Goal: Task Accomplishment & Management: Manage account settings

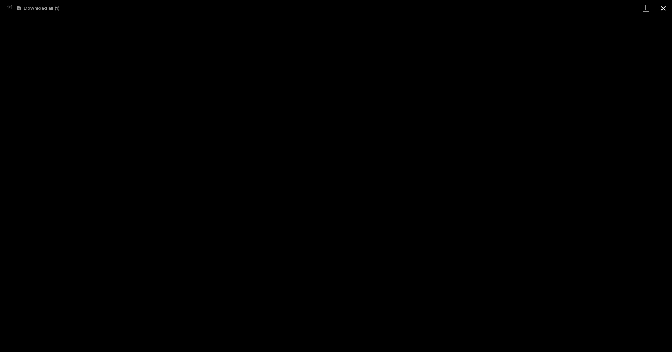
scroll to position [17, 0]
click at [665, 11] on button "Close gallery" at bounding box center [662, 8] width 17 height 16
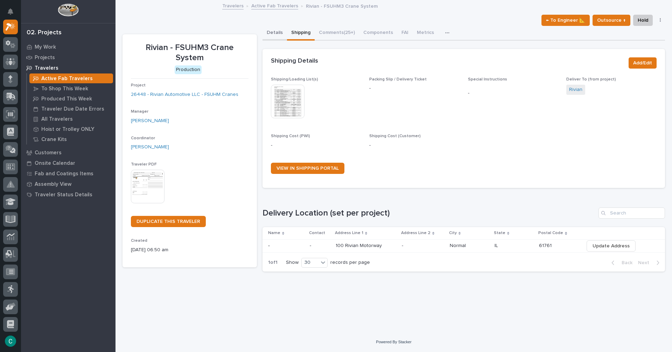
click at [281, 31] on button "Details" at bounding box center [274, 33] width 24 height 15
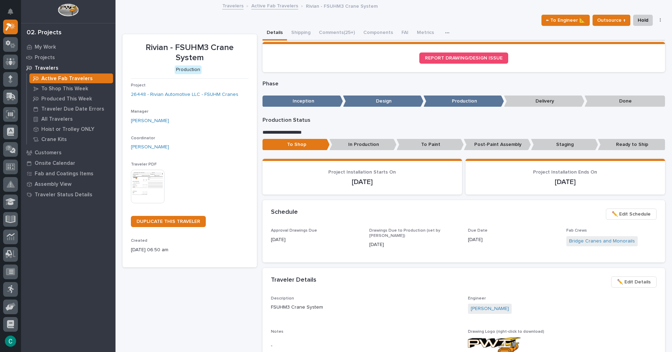
click at [383, 147] on p "In Production" at bounding box center [362, 145] width 67 height 12
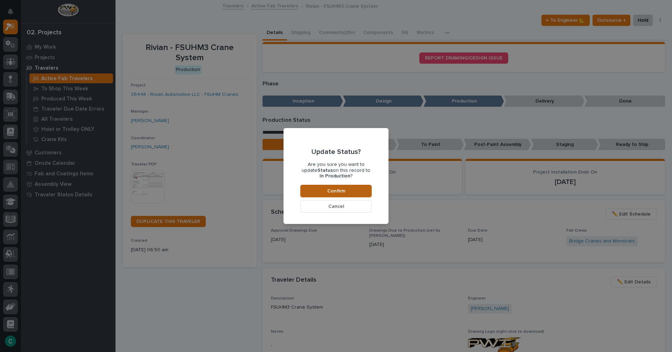
click at [359, 195] on button "Confirm" at bounding box center [335, 191] width 71 height 13
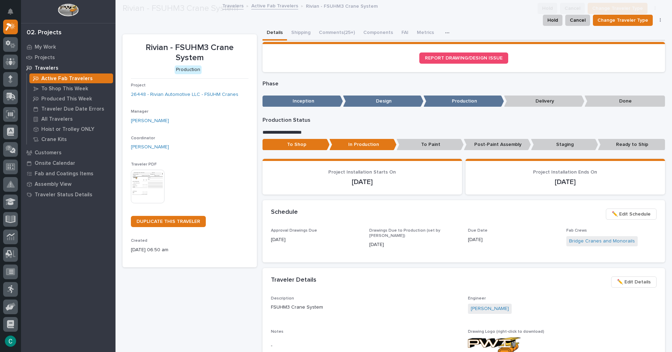
scroll to position [42, 0]
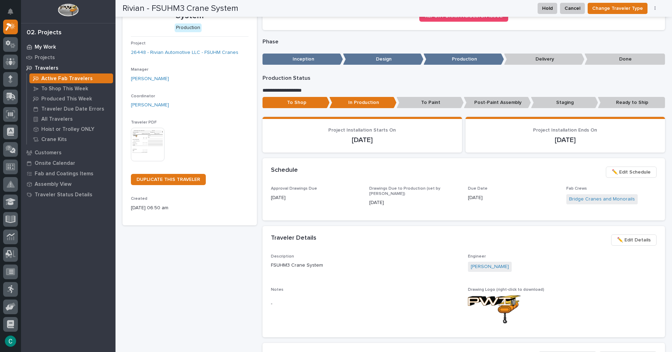
click at [45, 46] on p "My Work" at bounding box center [45, 47] width 21 height 6
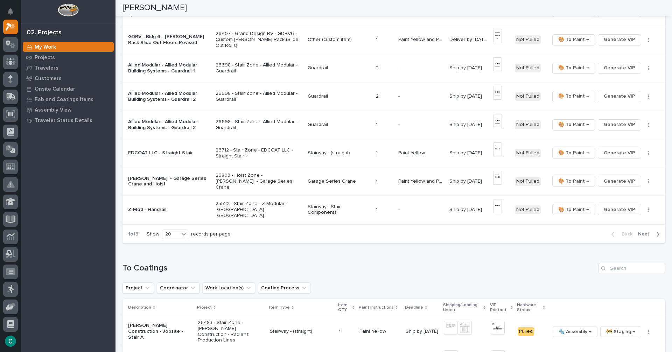
scroll to position [455, 0]
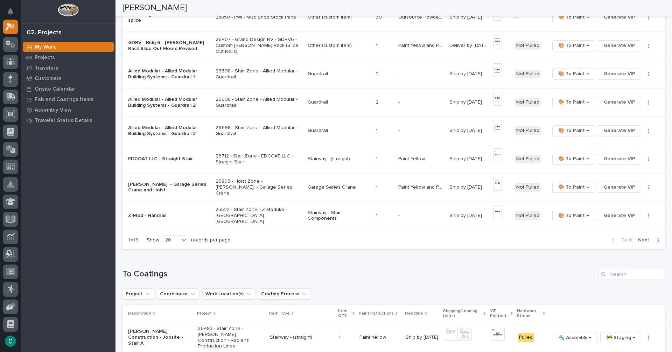
click at [638, 240] on span "Next" at bounding box center [645, 240] width 15 height 6
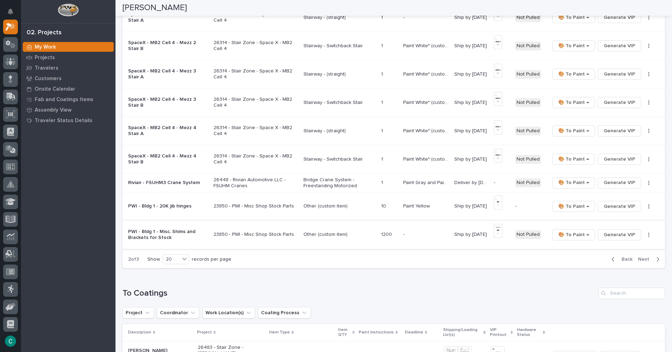
scroll to position [410, 0]
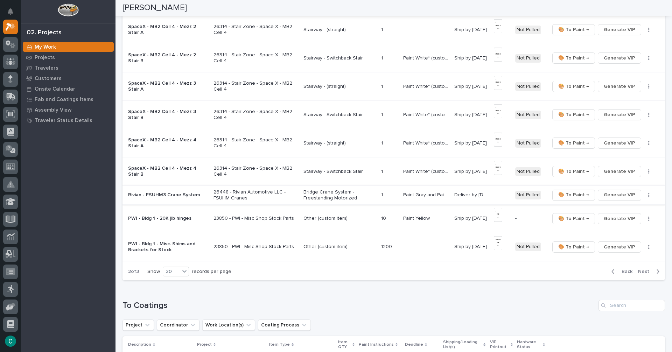
click at [613, 191] on span "Generate VIP" at bounding box center [619, 195] width 31 height 8
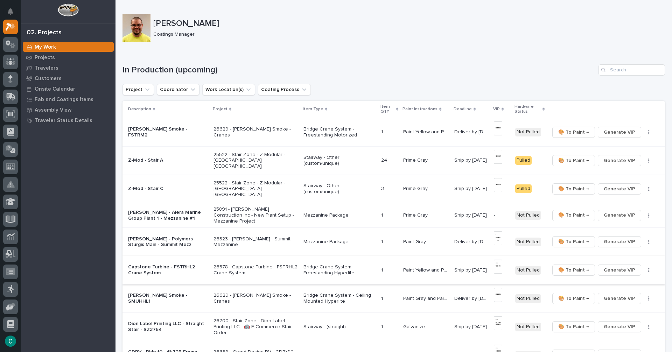
scroll to position [35, 0]
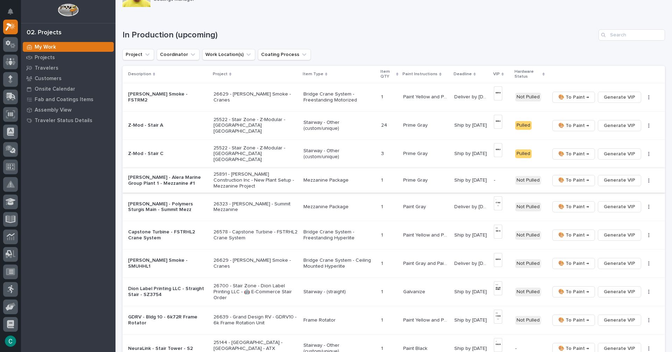
click at [615, 176] on span "Generate VIP" at bounding box center [619, 180] width 31 height 8
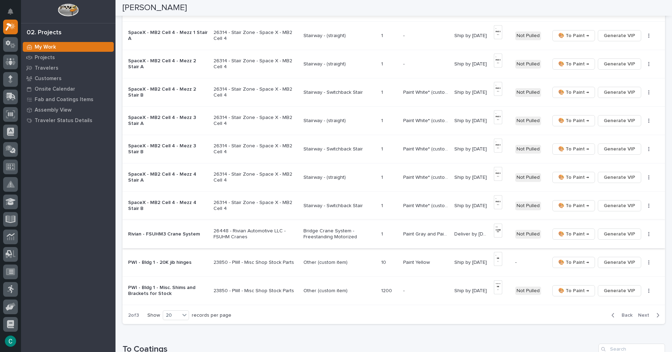
scroll to position [385, 0]
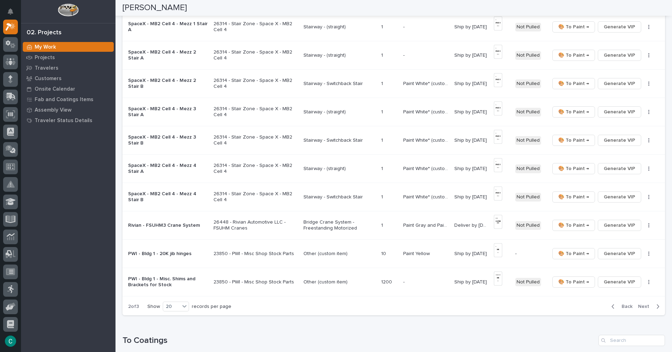
click at [640, 298] on div "Back Next" at bounding box center [635, 306] width 59 height 17
click at [640, 303] on span "Next" at bounding box center [645, 306] width 15 height 6
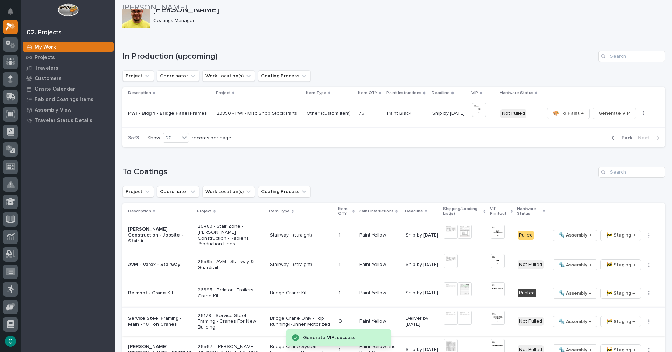
scroll to position [13, 0]
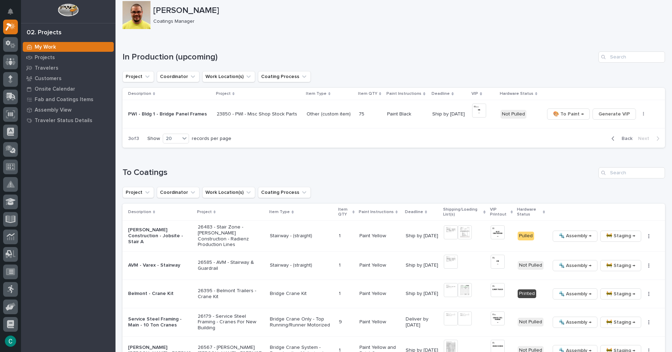
click at [611, 140] on div "button" at bounding box center [614, 138] width 6 height 6
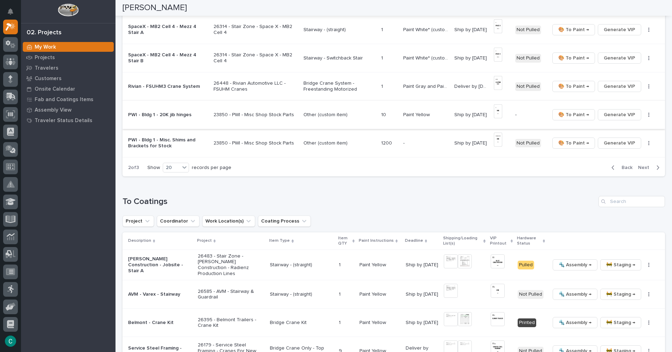
scroll to position [595, 0]
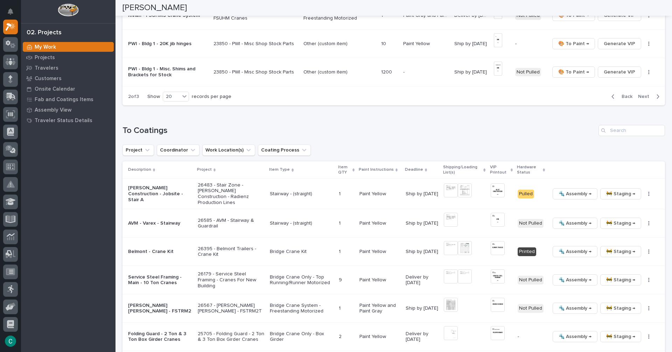
click at [617, 93] on span "Back" at bounding box center [624, 96] width 15 height 6
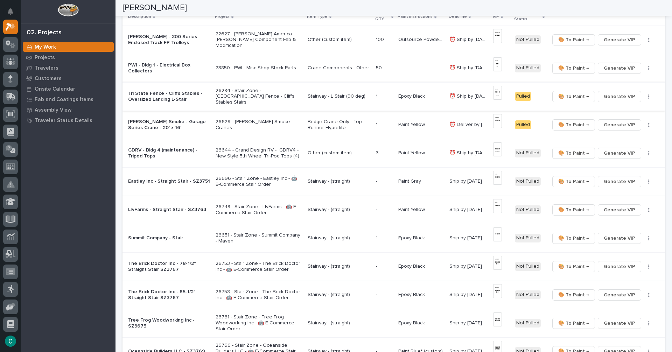
scroll to position [105, 0]
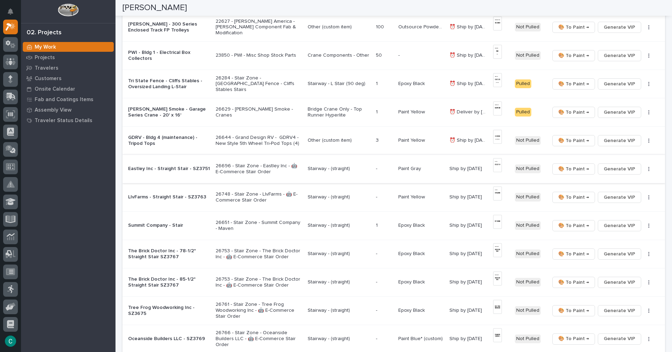
click at [496, 165] on img at bounding box center [497, 165] width 9 height 14
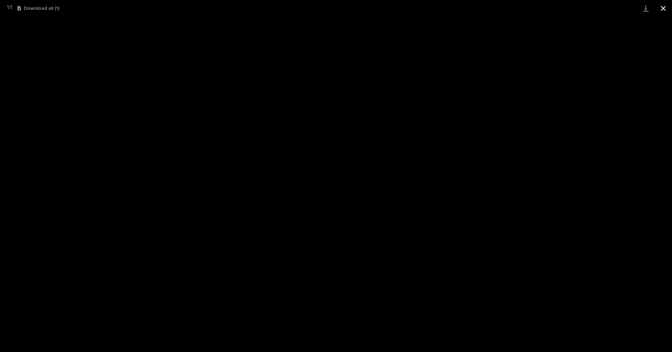
click at [665, 7] on button "Close gallery" at bounding box center [662, 8] width 17 height 16
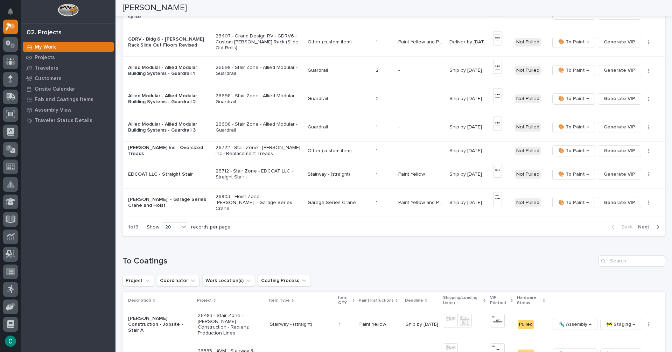
scroll to position [490, 0]
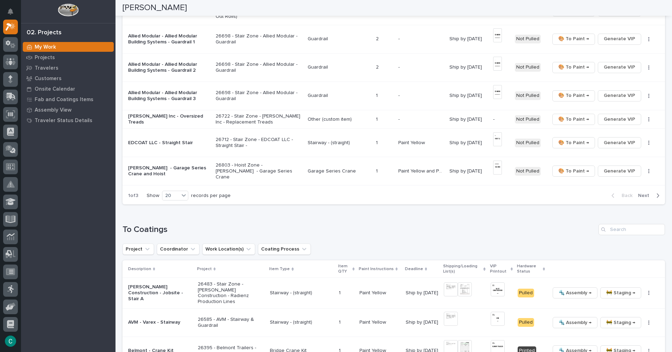
click at [640, 195] on span "Next" at bounding box center [645, 195] width 15 height 6
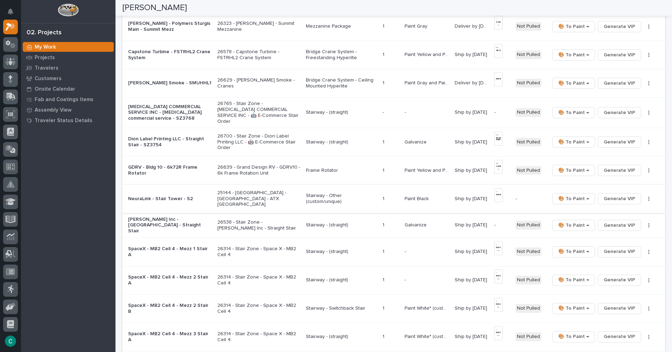
scroll to position [243, 0]
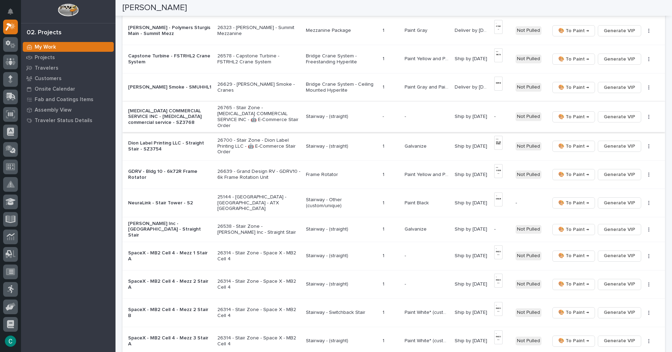
click at [606, 113] on span "Generate VIP" at bounding box center [619, 117] width 31 height 8
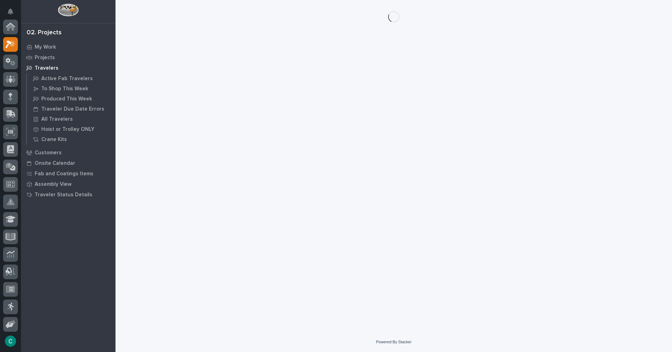
scroll to position [17, 0]
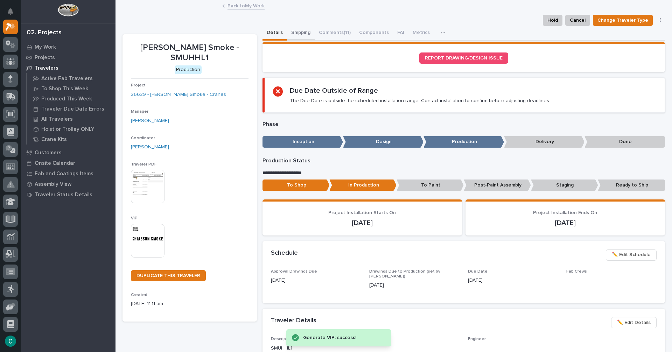
click at [307, 34] on button "Shipping" at bounding box center [301, 33] width 28 height 15
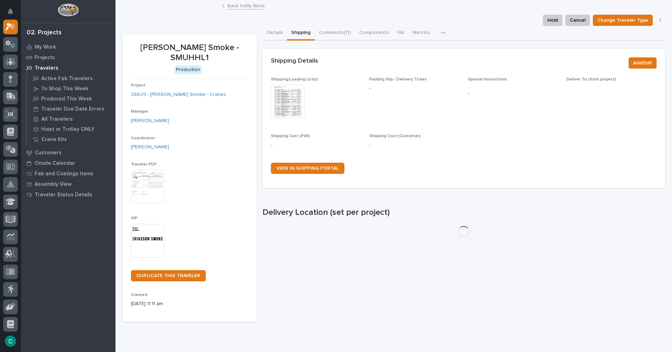
click at [292, 111] on img at bounding box center [288, 102] width 34 height 34
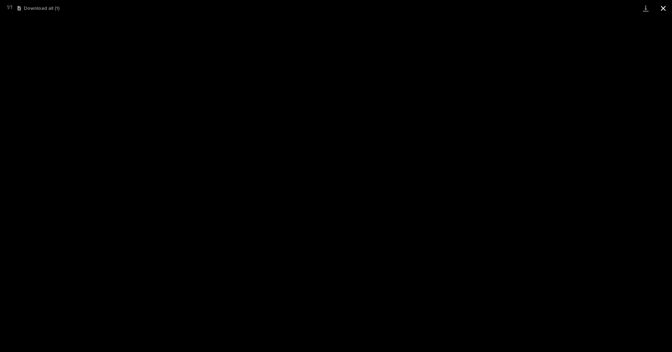
click at [664, 7] on button "Close gallery" at bounding box center [662, 8] width 17 height 16
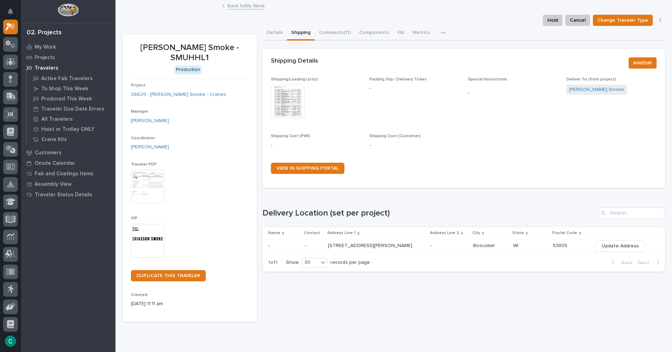
click at [252, 8] on link "Back to My Work" at bounding box center [245, 5] width 37 height 8
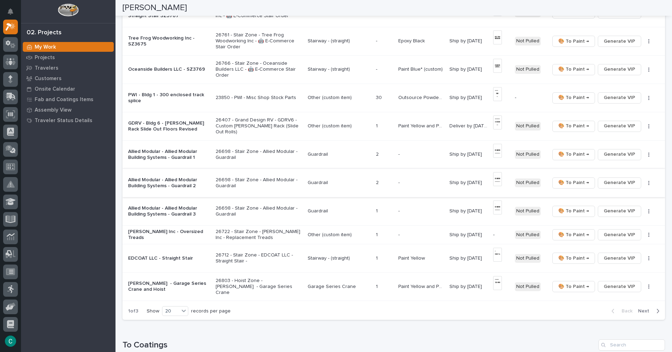
scroll to position [385, 0]
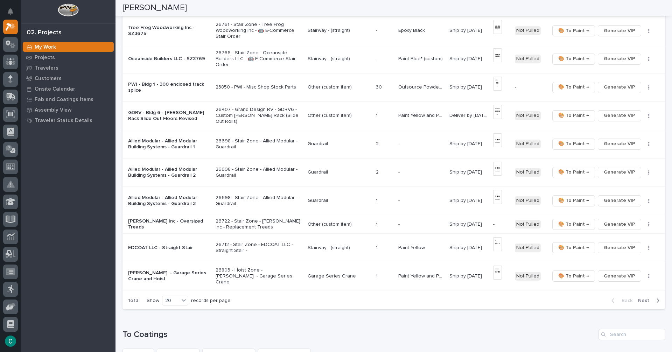
click at [638, 301] on span "Next" at bounding box center [645, 300] width 15 height 6
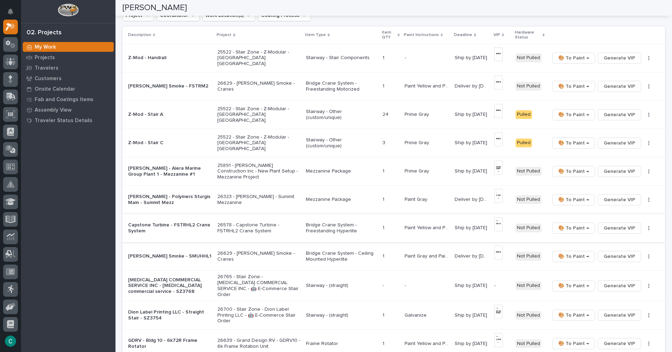
scroll to position [68, 0]
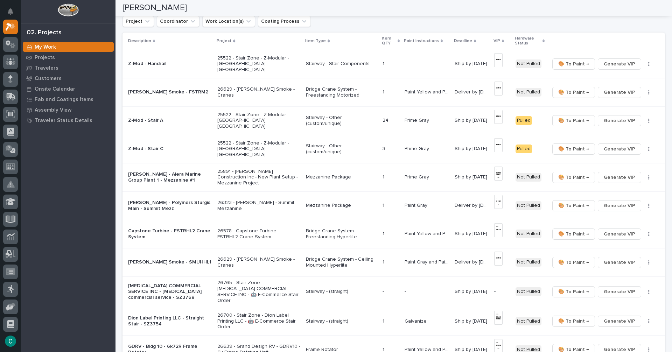
click at [341, 94] on p "Bridge Crane System - Freestanding Motorized" at bounding box center [341, 92] width 71 height 12
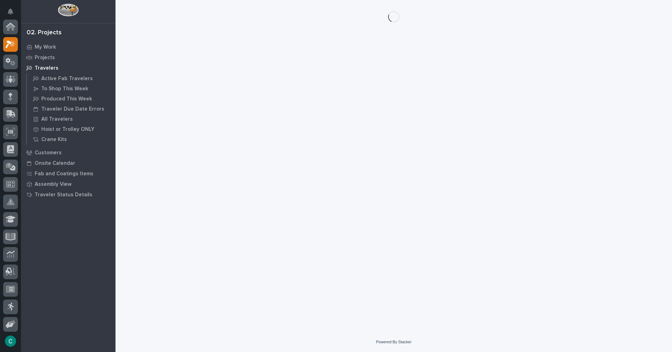
scroll to position [17, 0]
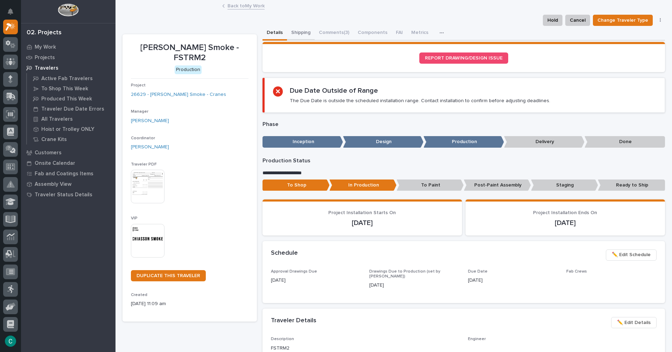
click at [296, 33] on button "Shipping" at bounding box center [301, 33] width 28 height 15
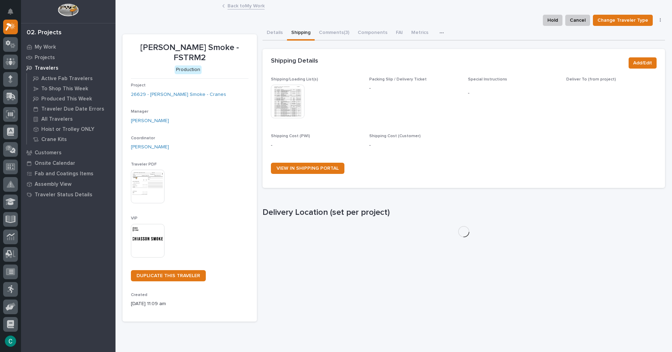
click at [293, 93] on img at bounding box center [288, 102] width 34 height 34
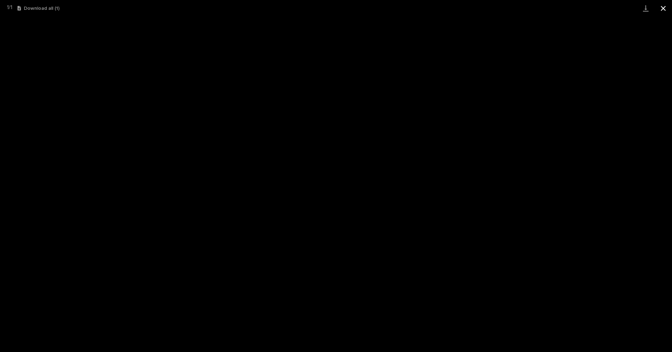
click at [665, 4] on button "Close gallery" at bounding box center [662, 8] width 17 height 16
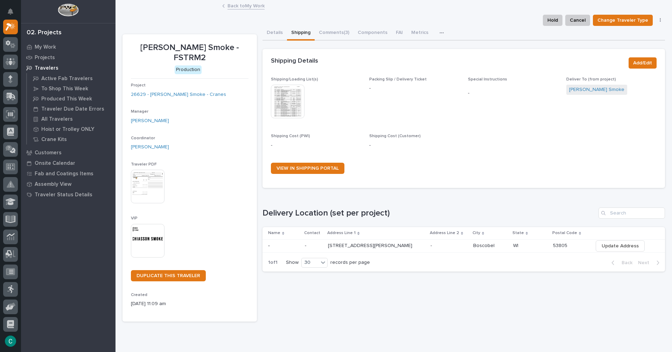
click at [257, 6] on link "Back to My Work" at bounding box center [245, 5] width 37 height 8
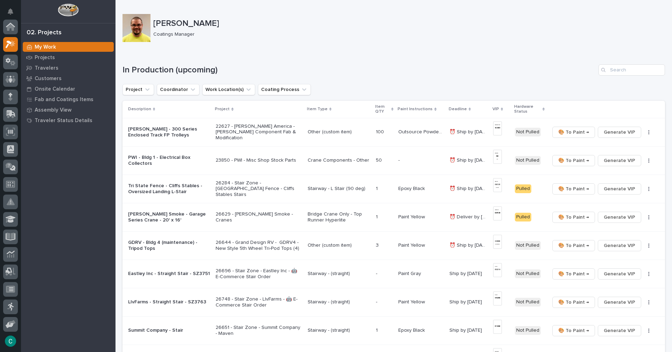
scroll to position [17, 0]
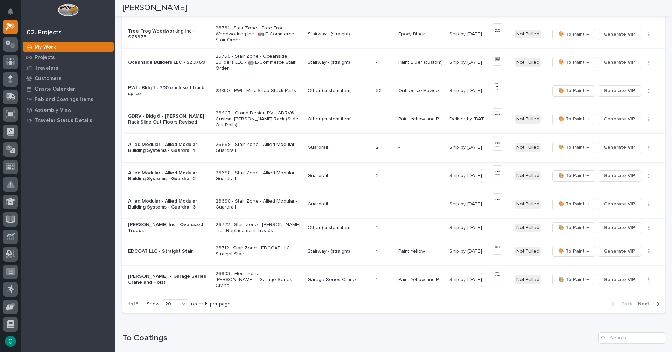
scroll to position [420, 0]
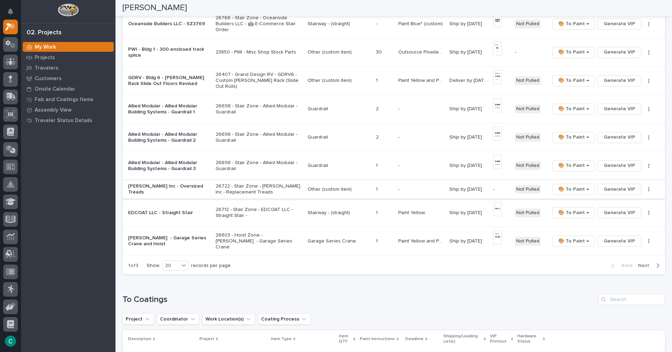
click at [617, 189] on span "Generate VIP" at bounding box center [619, 189] width 31 height 8
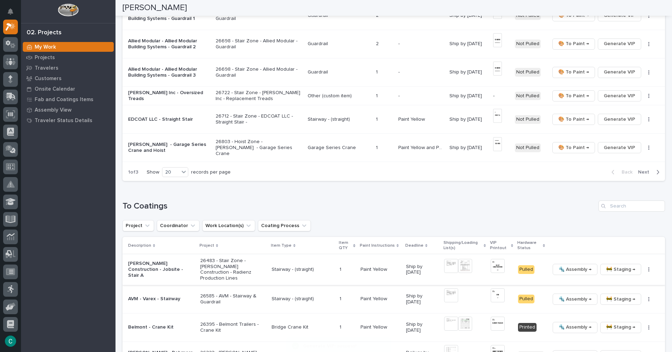
scroll to position [630, 0]
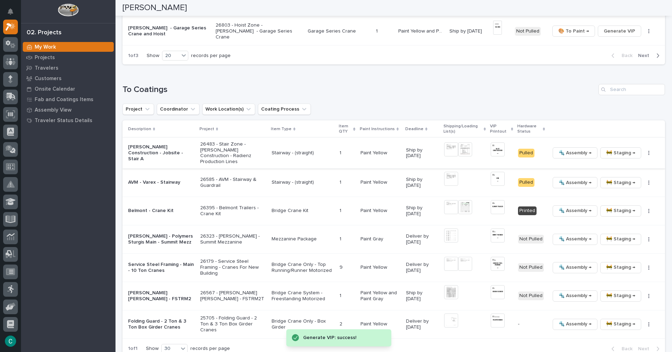
click at [607, 152] on span "🚧 Staging →" at bounding box center [620, 153] width 29 height 8
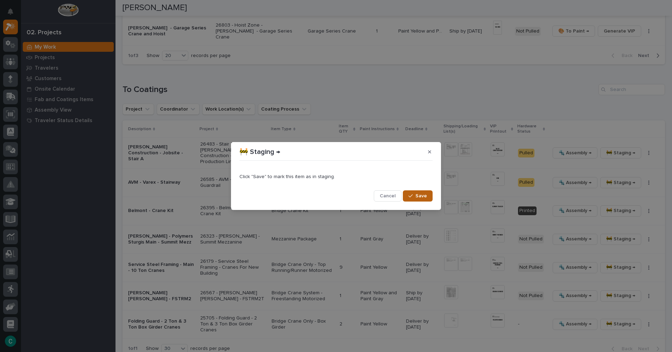
click at [424, 195] on span "Save" at bounding box center [421, 196] width 12 height 6
